Goal: Transaction & Acquisition: Purchase product/service

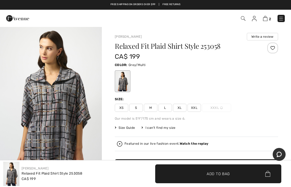
click at [165, 105] on span "L" at bounding box center [165, 108] width 13 height 8
click at [216, 172] on span "Add to Bag" at bounding box center [218, 174] width 23 height 6
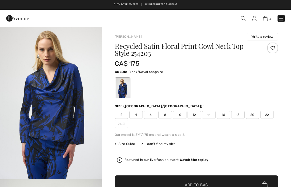
checkbox input "true"
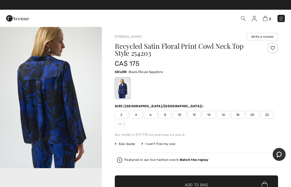
click at [196, 115] on span "12" at bounding box center [194, 115] width 13 height 8
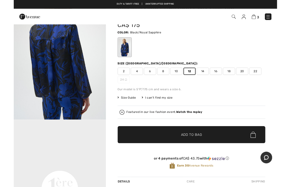
scroll to position [35, 0]
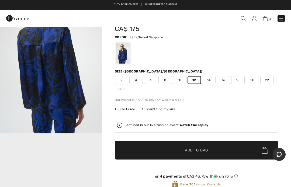
click at [202, 152] on span "Add to Bag" at bounding box center [196, 151] width 23 height 6
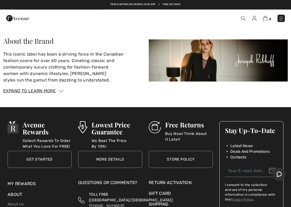
scroll to position [792, 0]
click at [265, 19] on img at bounding box center [265, 18] width 5 height 5
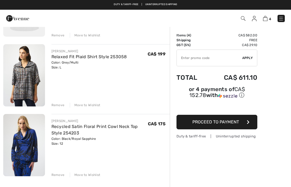
scroll to position [166, 0]
click at [90, 104] on div "Move to Wishlist" at bounding box center [85, 105] width 31 height 5
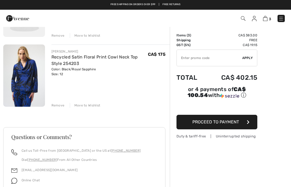
click at [85, 108] on div "Move to Wishlist" at bounding box center [85, 105] width 31 height 5
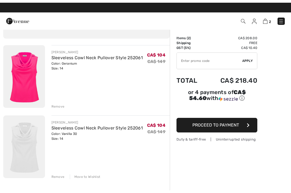
scroll to position [26, 0]
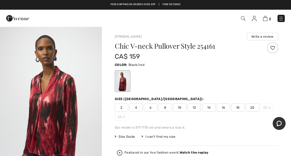
click at [196, 112] on span "12" at bounding box center [194, 108] width 13 height 8
click at [196, 108] on span "12" at bounding box center [194, 108] width 13 height 8
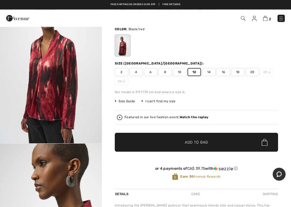
scroll to position [36, 0]
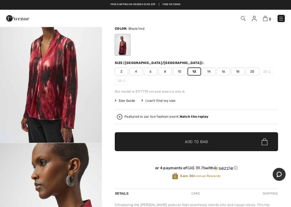
click at [199, 144] on span "Add to Bag" at bounding box center [196, 142] width 23 height 6
click at [267, 19] on img at bounding box center [265, 18] width 5 height 5
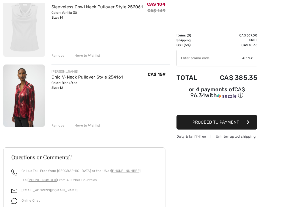
scroll to position [149, 0]
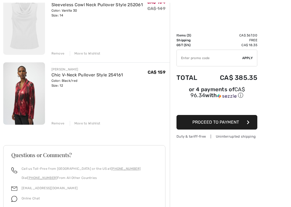
click at [85, 126] on div "[PERSON_NAME] Sleeveless Cowl Neck Pullover Style 252061 Color: Geranium Size: …" at bounding box center [86, 95] width 167 height 347
click at [90, 122] on div "Move to Wishlist" at bounding box center [85, 123] width 31 height 5
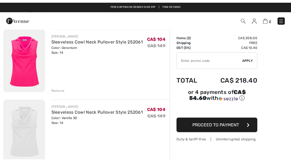
scroll to position [0, 0]
